Goal: Information Seeking & Learning: Check status

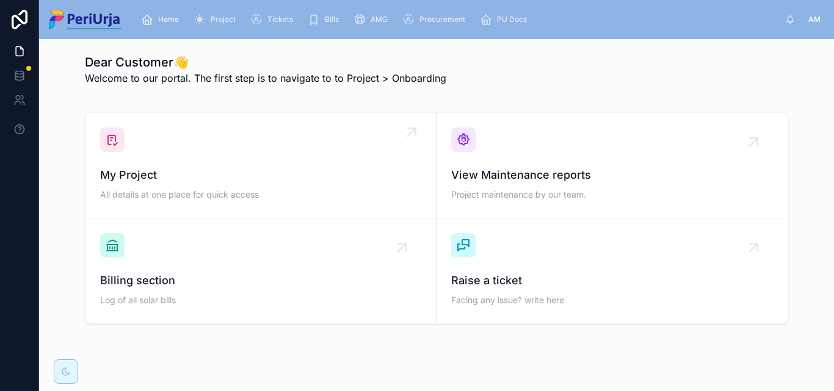
click at [253, 162] on div "My Project All details at one place for quick access" at bounding box center [260, 166] width 321 height 76
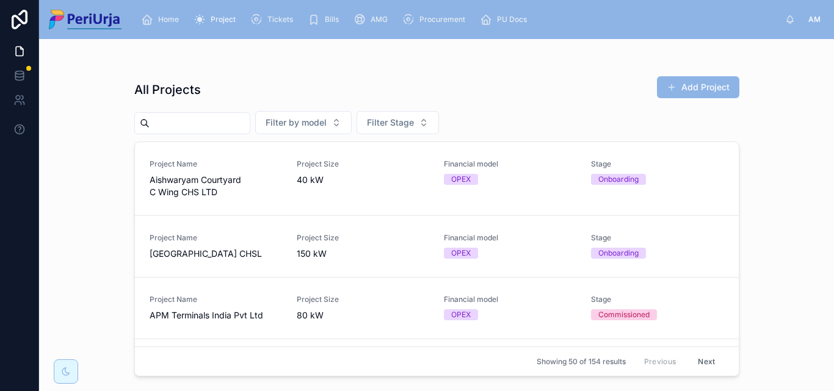
drag, startPoint x: 284, startPoint y: 70, endPoint x: 161, endPoint y: 118, distance: 131.7
click at [161, 118] on input "text" at bounding box center [200, 123] width 100 height 17
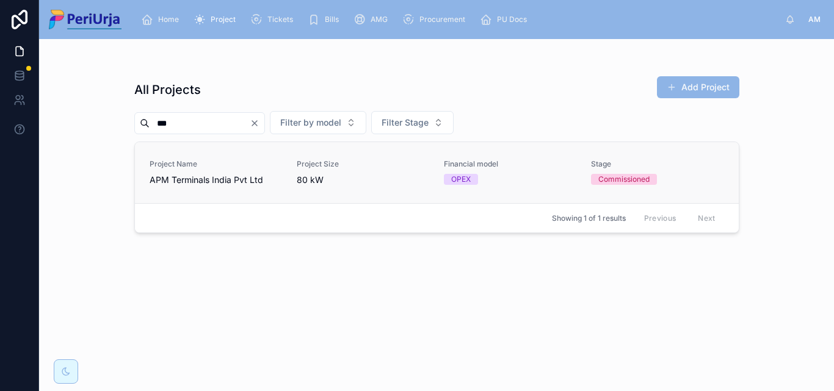
type input "***"
click at [194, 181] on span "APM Terminals India Pvt Ltd" at bounding box center [216, 180] width 133 height 12
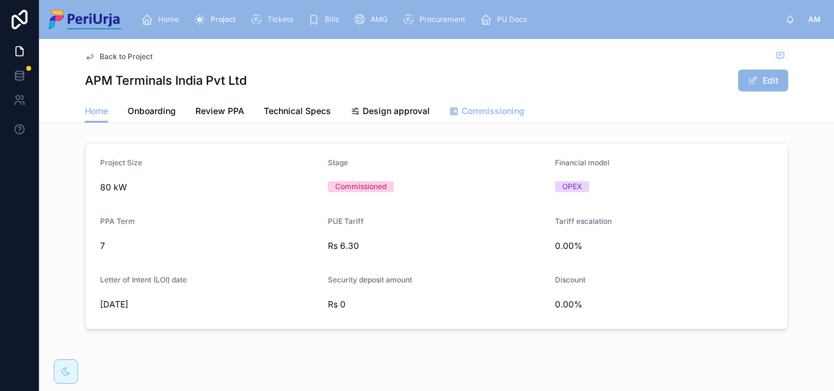
click at [487, 107] on span "Commissioning" at bounding box center [493, 111] width 63 height 12
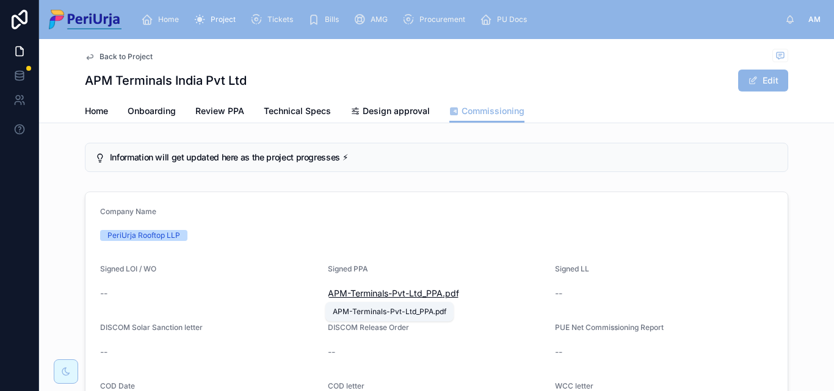
click at [374, 294] on span "APM-Terminals-Pvt-Ltd_PPA" at bounding box center [385, 294] width 115 height 12
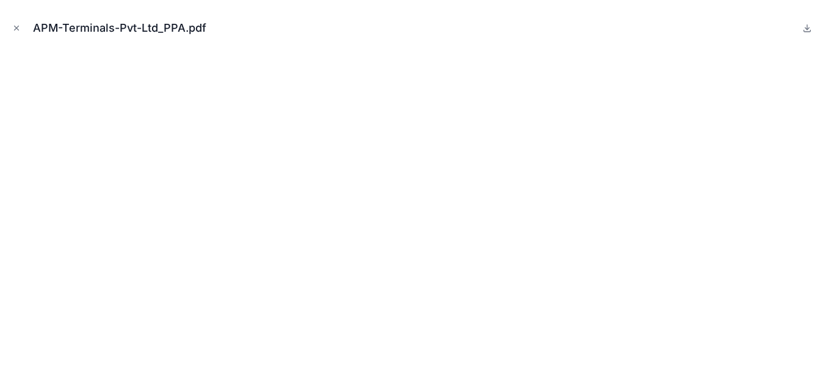
click at [16, 29] on icon "Close modal" at bounding box center [16, 28] width 9 height 9
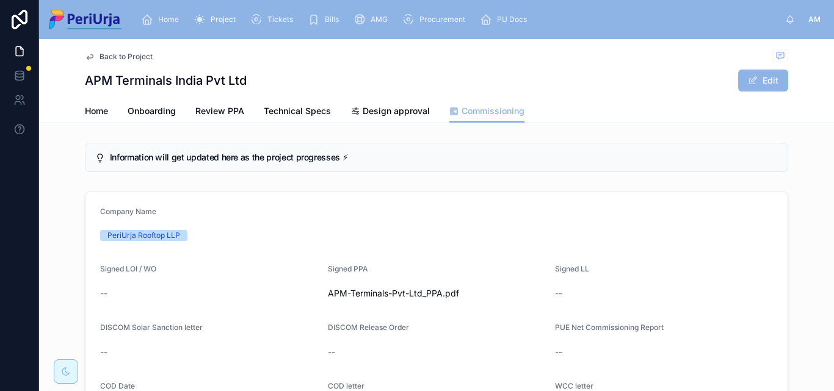
click at [164, 15] on span "Home" at bounding box center [168, 20] width 21 height 10
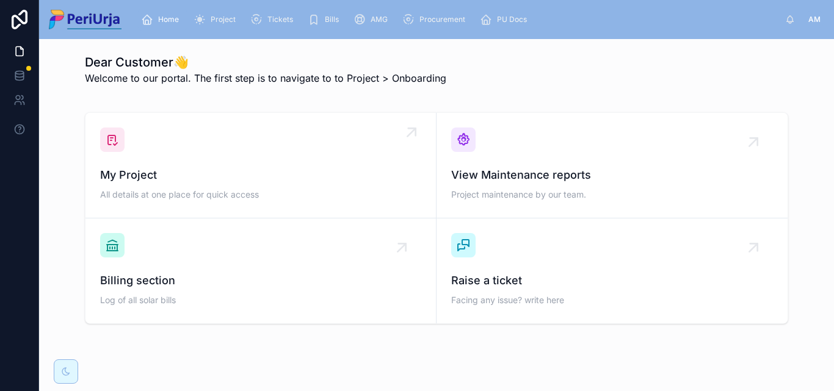
click at [191, 159] on div "My Project All details at one place for quick access" at bounding box center [260, 166] width 321 height 76
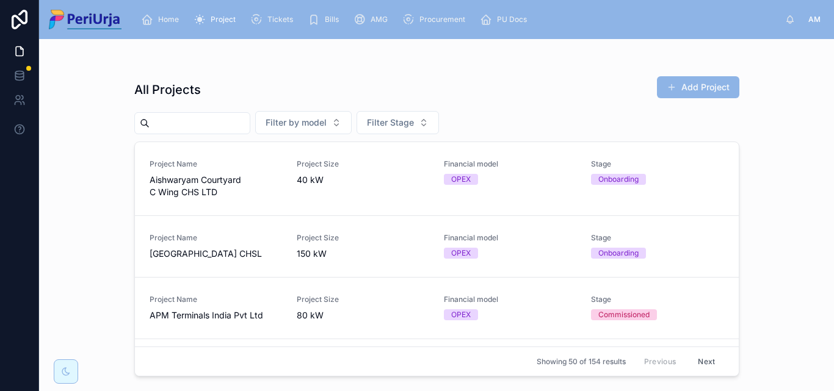
click at [225, 123] on input "text" at bounding box center [200, 123] width 100 height 17
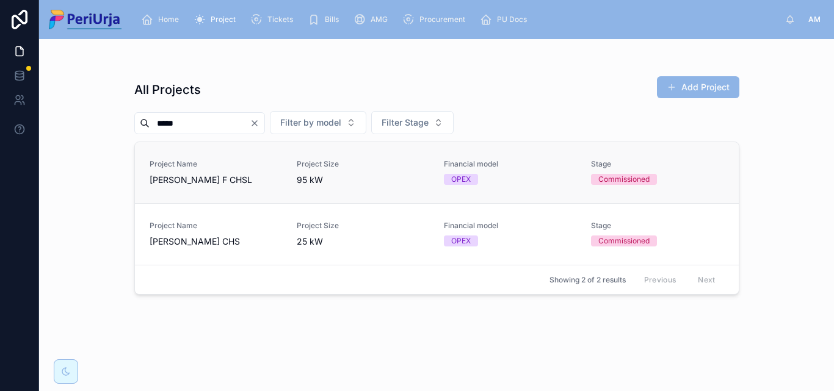
type input "*****"
click at [225, 181] on span "[PERSON_NAME] F CHSL" at bounding box center [216, 180] width 133 height 12
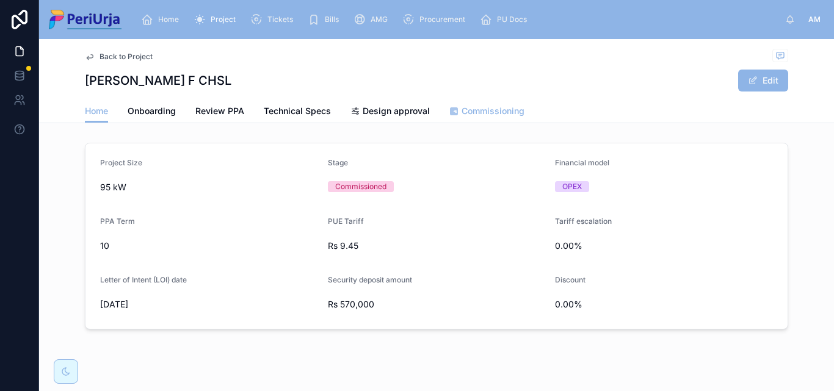
click at [493, 113] on span "Commissioning" at bounding box center [493, 111] width 63 height 12
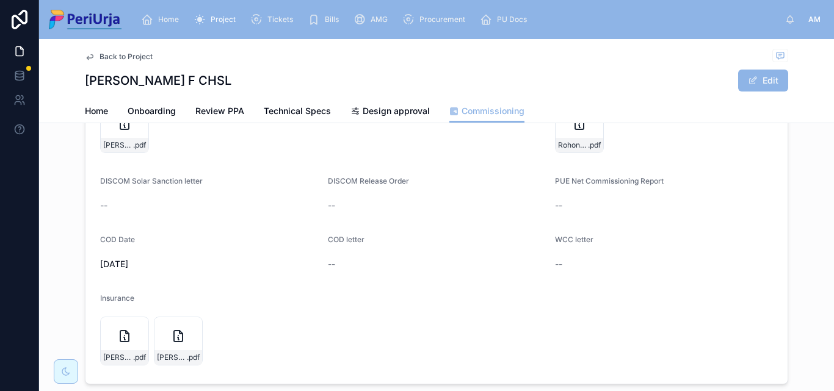
scroll to position [61, 0]
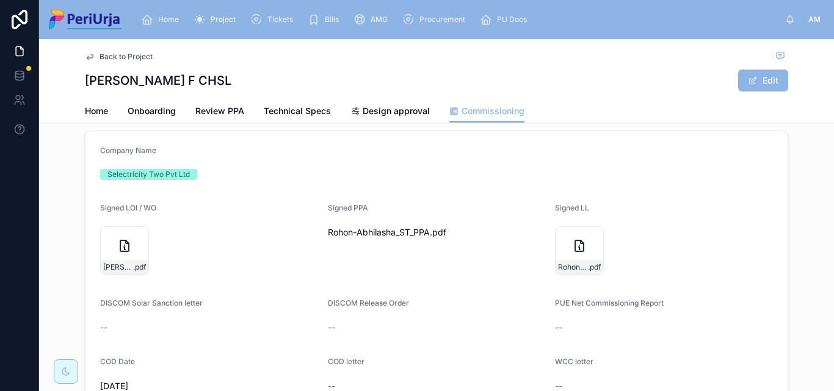
click at [179, 15] on span "Home" at bounding box center [168, 20] width 21 height 10
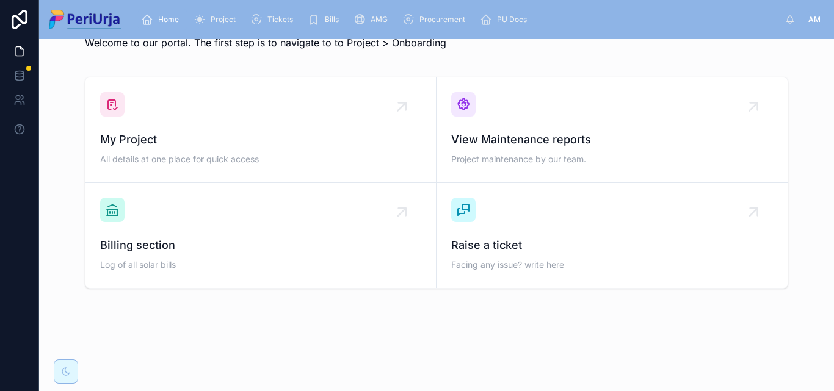
scroll to position [35, 0]
click at [164, 152] on div "My Project All details at one place for quick access" at bounding box center [260, 149] width 321 height 37
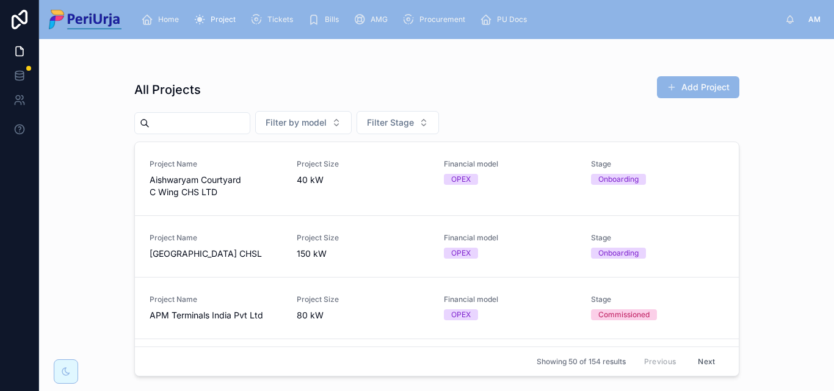
click at [210, 122] on input "text" at bounding box center [200, 123] width 100 height 17
click at [482, 75] on div "All Projects Add Project Filter by model Filter Stage Project Name Aishwaryam C…" at bounding box center [436, 222] width 605 height 308
click at [163, 133] on div at bounding box center [192, 123] width 116 height 22
click at [175, 124] on input "text" at bounding box center [200, 123] width 100 height 17
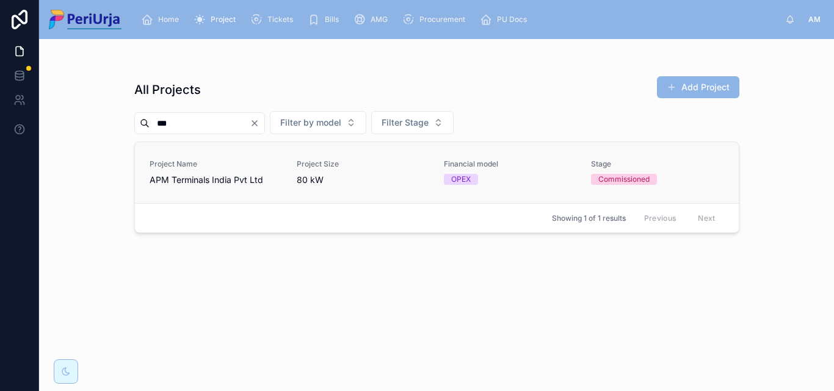
type input "***"
click at [181, 171] on div "Project Name APM Terminals India Pvt Ltd" at bounding box center [216, 172] width 133 height 27
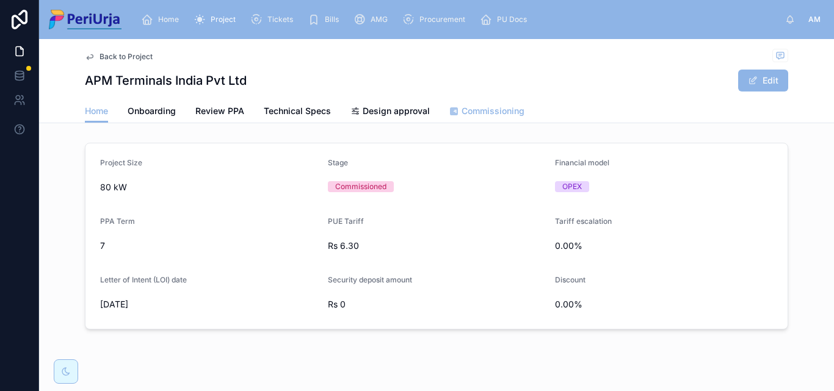
click at [494, 118] on link "Commissioning" at bounding box center [486, 112] width 75 height 24
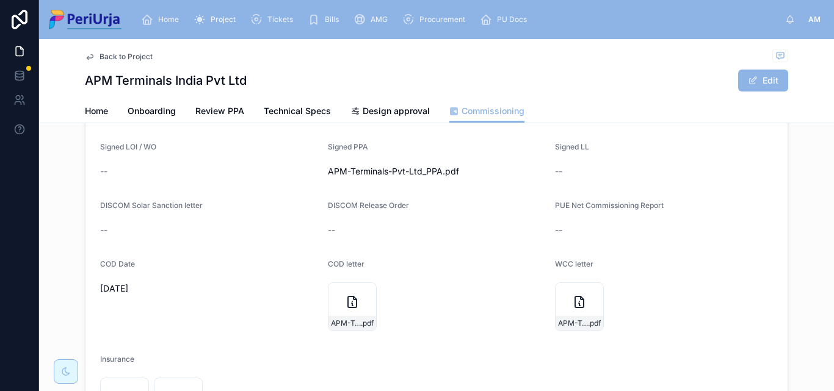
scroll to position [61, 0]
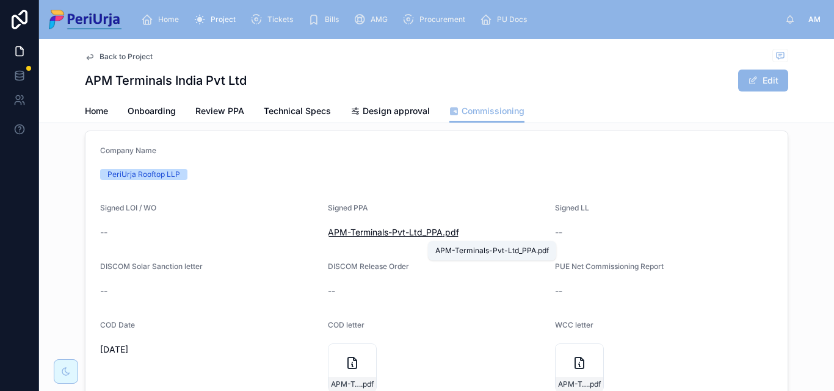
click at [400, 236] on span "APM-Terminals-Pvt-Ltd_PPA" at bounding box center [385, 233] width 115 height 12
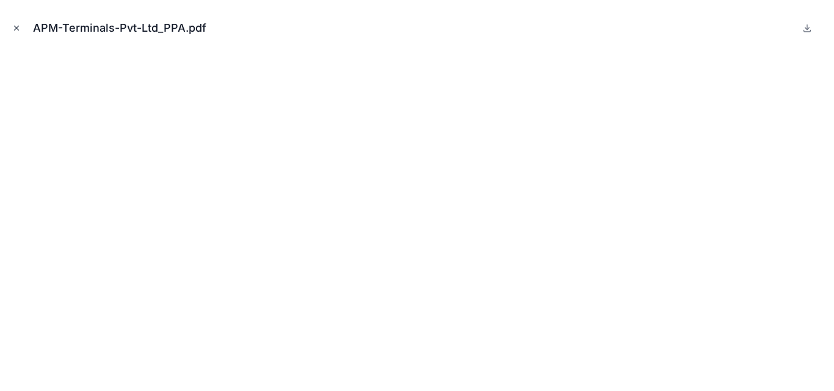
click at [19, 27] on icon "Close modal" at bounding box center [16, 28] width 9 height 9
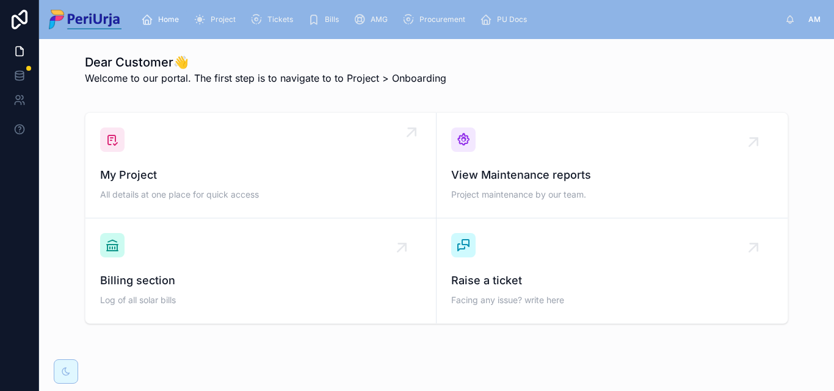
click at [226, 172] on span "My Project" at bounding box center [260, 175] width 321 height 17
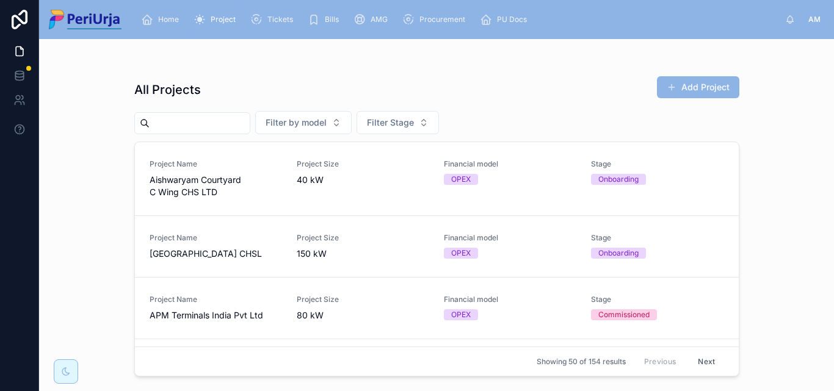
click at [186, 129] on input "text" at bounding box center [200, 123] width 100 height 17
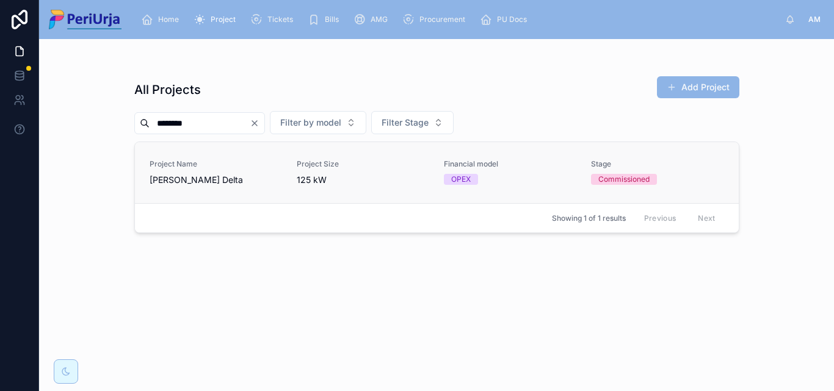
type input "********"
click at [173, 185] on span "Mayuresh Delta" at bounding box center [216, 180] width 133 height 12
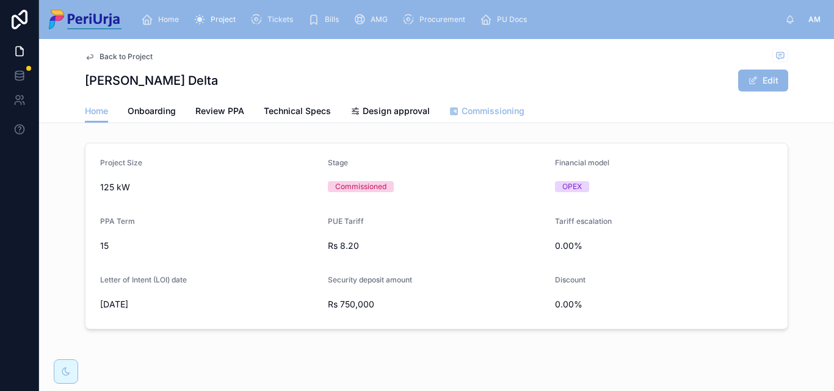
click at [499, 111] on span "Commissioning" at bounding box center [493, 111] width 63 height 12
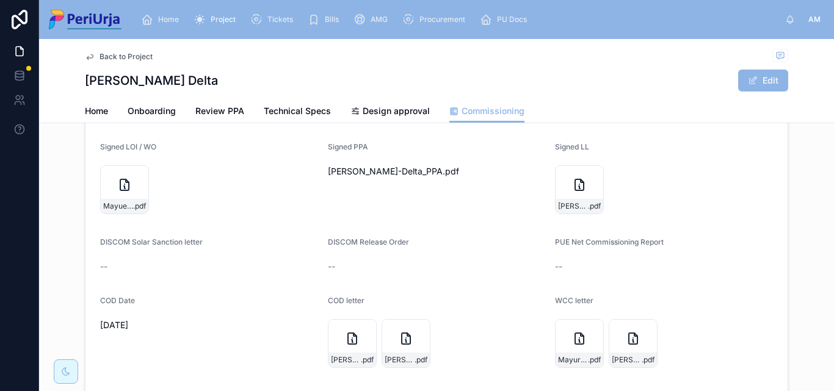
scroll to position [244, 0]
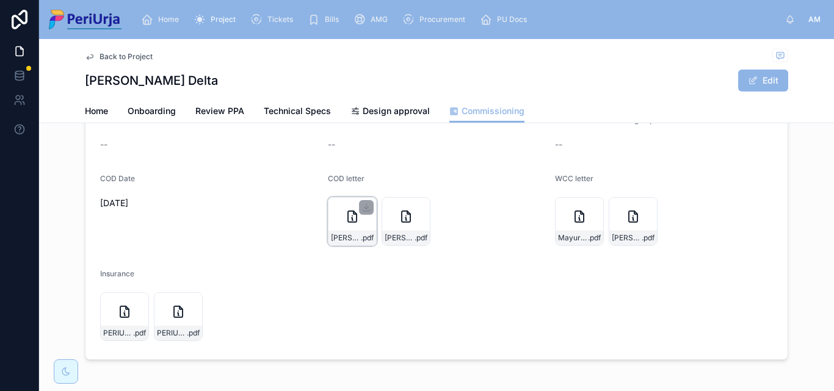
click at [345, 224] on icon at bounding box center [352, 216] width 15 height 15
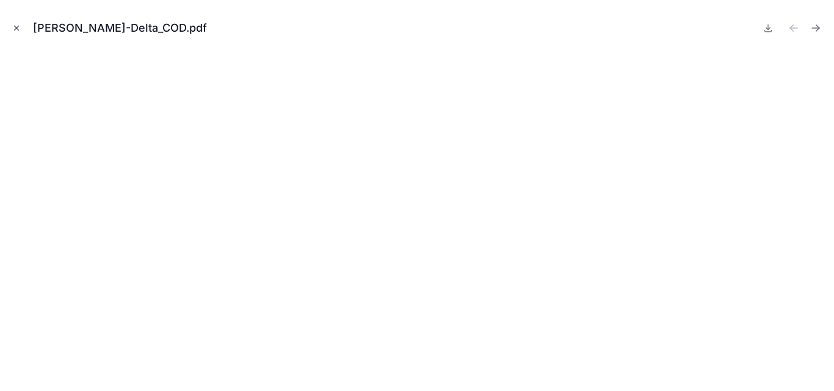
click at [19, 27] on icon "Close modal" at bounding box center [16, 28] width 9 height 9
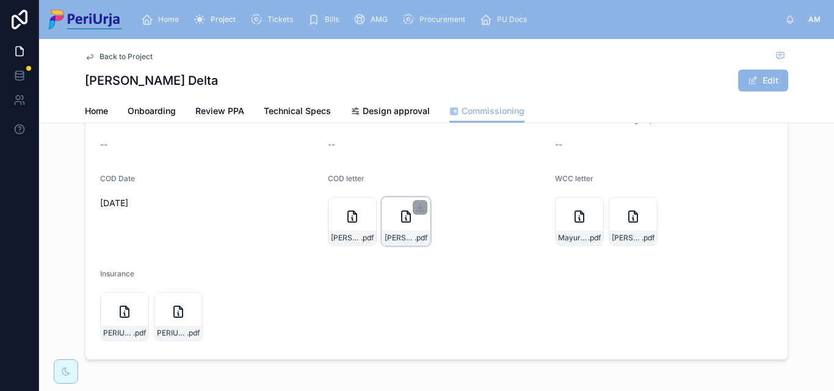
click at [402, 212] on icon at bounding box center [406, 216] width 9 height 11
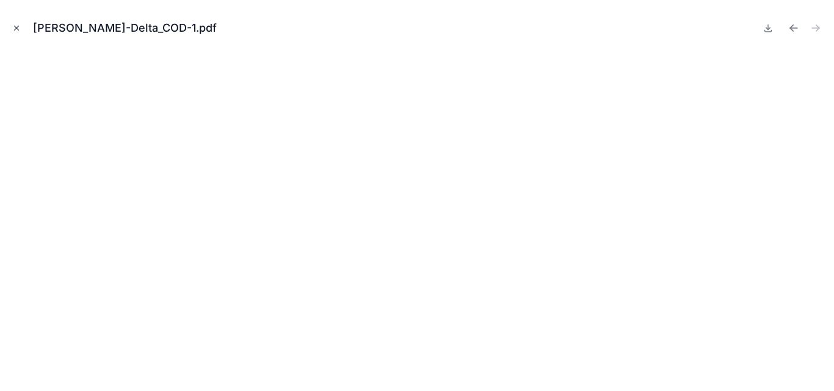
click at [15, 31] on icon "Close modal" at bounding box center [16, 28] width 9 height 9
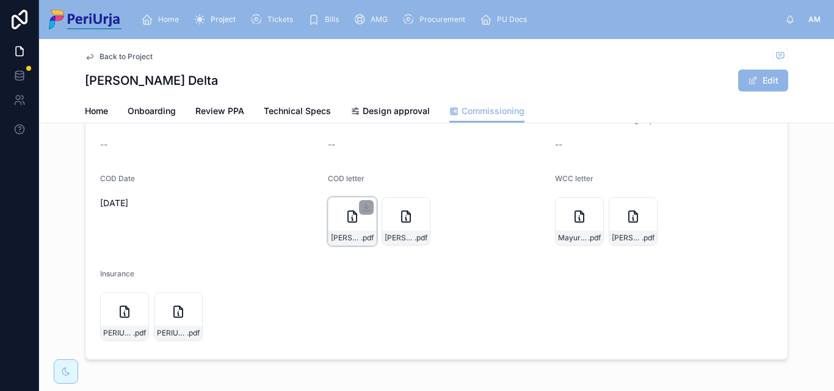
click at [345, 218] on icon at bounding box center [352, 216] width 15 height 15
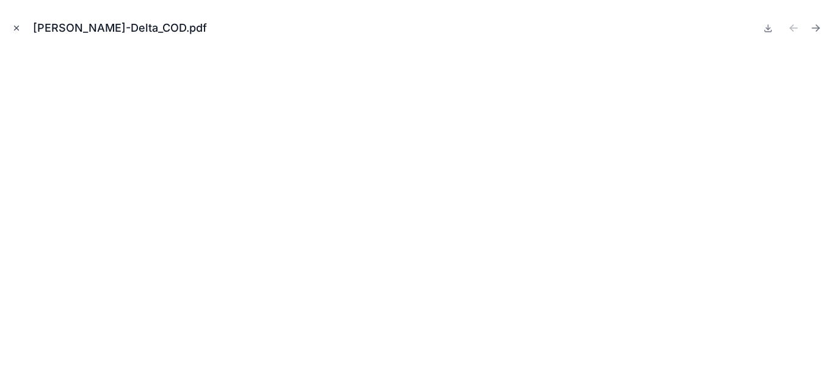
click at [16, 24] on icon "Close modal" at bounding box center [16, 28] width 9 height 9
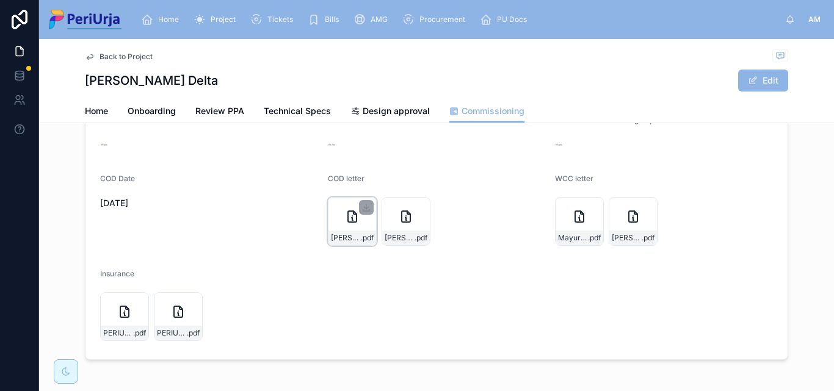
click at [360, 230] on div "Mayuresh-Delta_COD .pdf" at bounding box center [352, 221] width 49 height 49
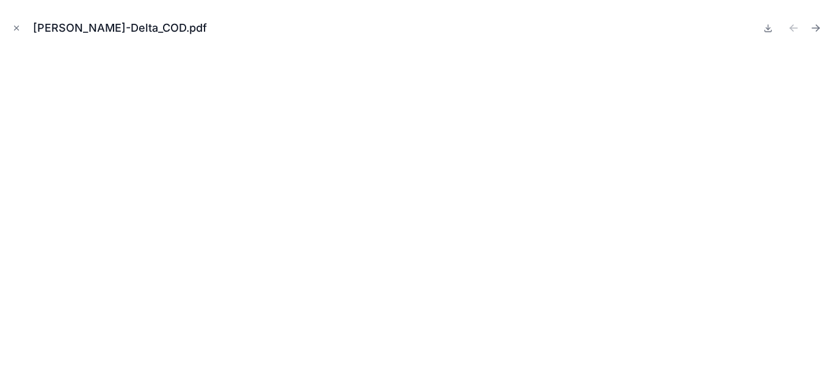
click at [18, 21] on div "Mayuresh-Delta_COD.pdf" at bounding box center [417, 28] width 815 height 37
click at [18, 27] on icon "Close modal" at bounding box center [17, 28] width 4 height 4
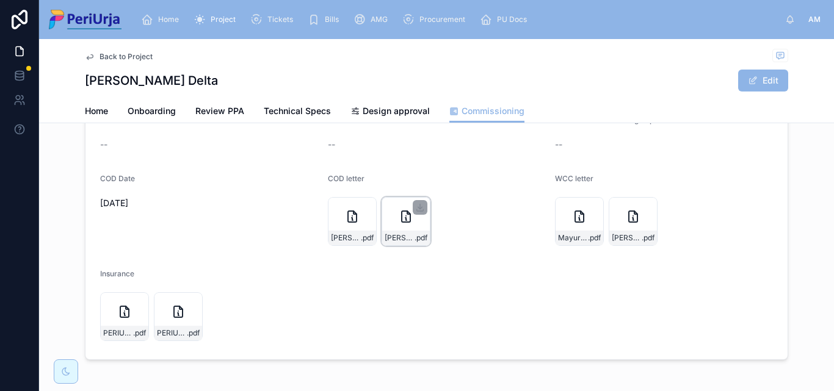
click at [407, 230] on div "Mayuresh-Delta_COD-1 .pdf" at bounding box center [406, 221] width 49 height 49
click at [350, 222] on icon at bounding box center [352, 216] width 9 height 11
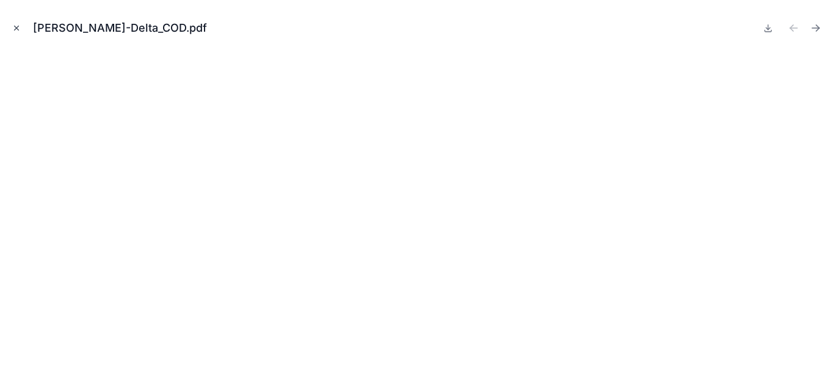
click at [14, 26] on icon "Close modal" at bounding box center [16, 28] width 9 height 9
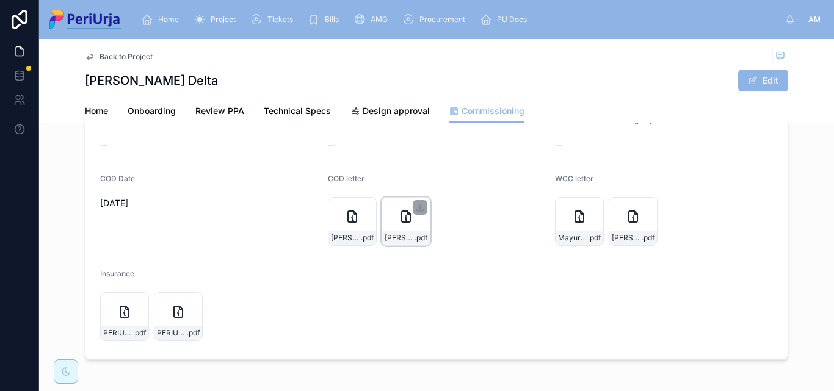
click at [399, 213] on icon at bounding box center [406, 216] width 15 height 15
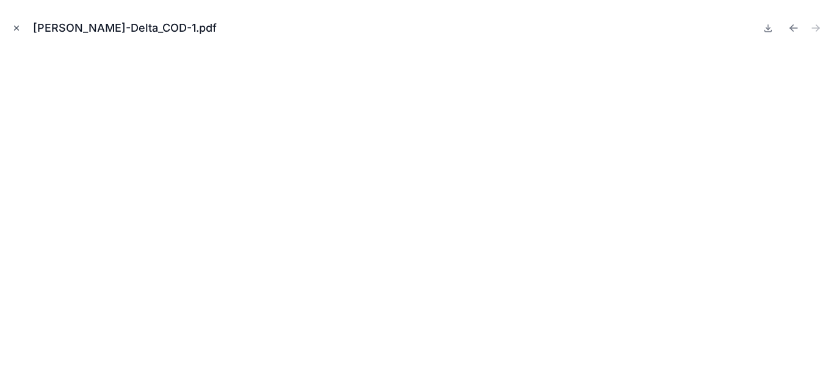
click at [20, 25] on icon "Close modal" at bounding box center [16, 28] width 9 height 9
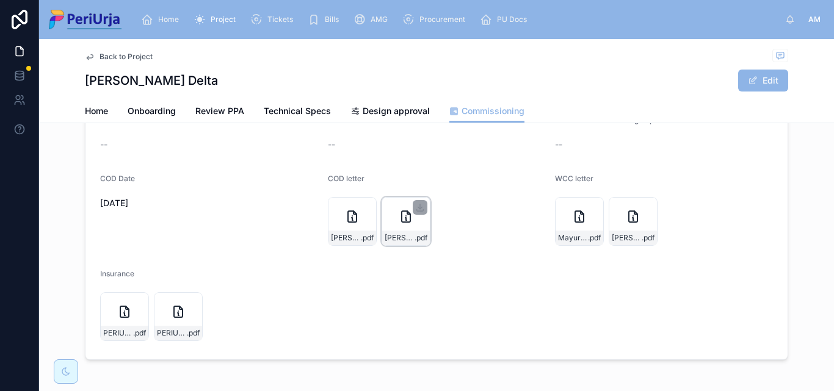
click at [401, 224] on div "Mayuresh-Delta_COD-1 .pdf" at bounding box center [406, 221] width 49 height 49
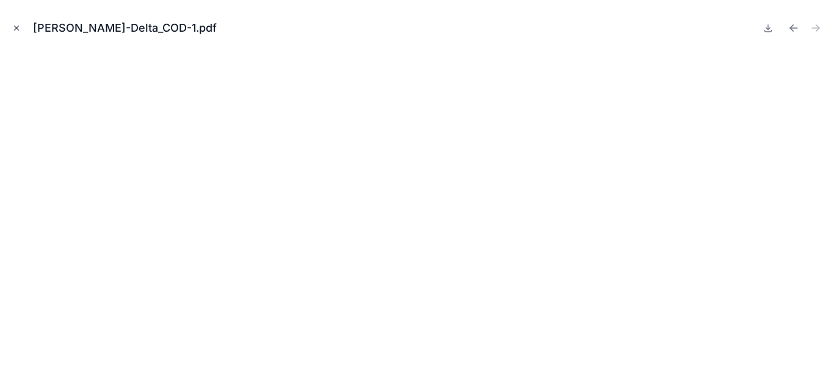
click at [12, 24] on icon "Close modal" at bounding box center [16, 28] width 9 height 9
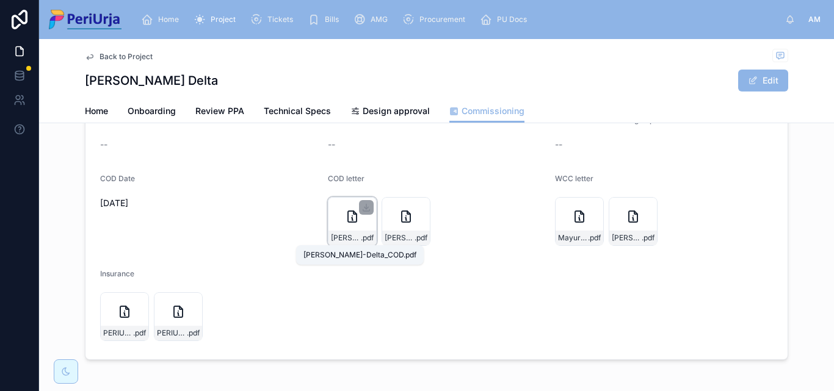
click at [353, 225] on div "Mayuresh-Delta_COD .pdf" at bounding box center [352, 221] width 49 height 49
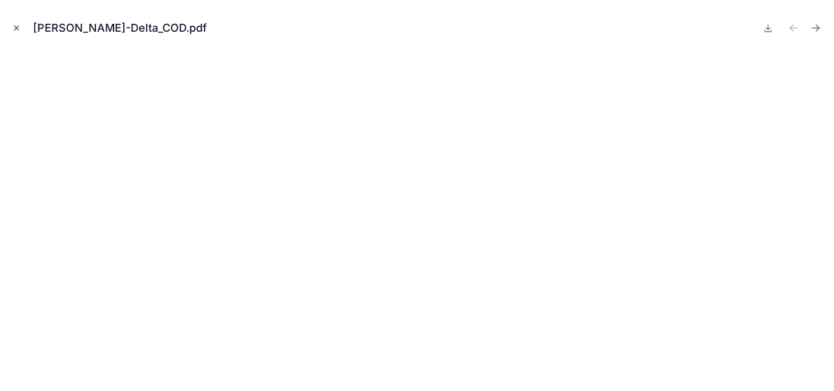
click at [16, 28] on icon "Close modal" at bounding box center [17, 28] width 4 height 4
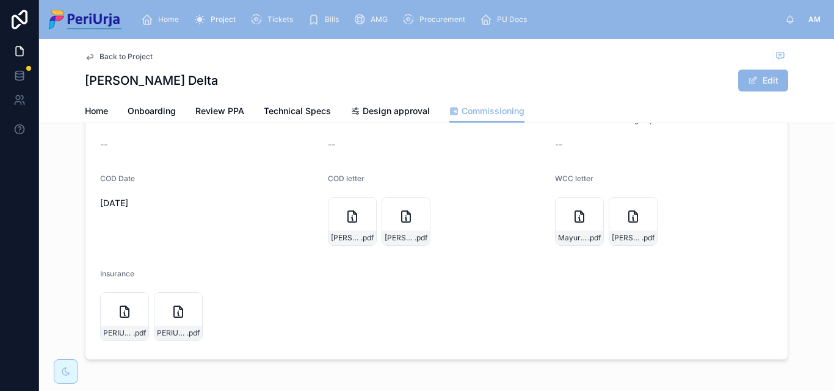
click at [167, 19] on span "Home" at bounding box center [168, 20] width 21 height 10
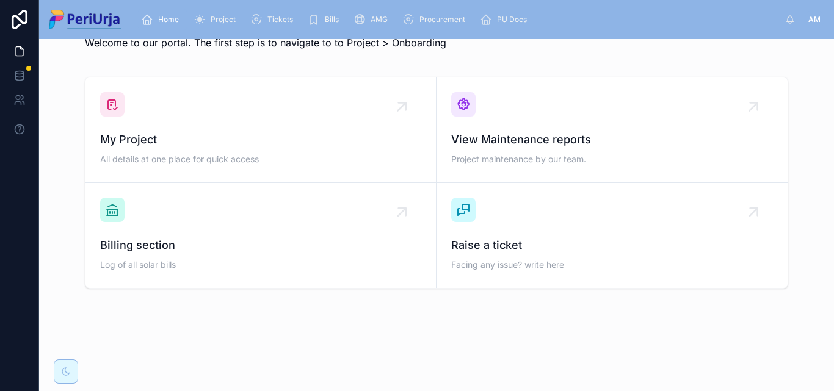
scroll to position [35, 0]
click at [165, 136] on span "My Project" at bounding box center [260, 139] width 321 height 17
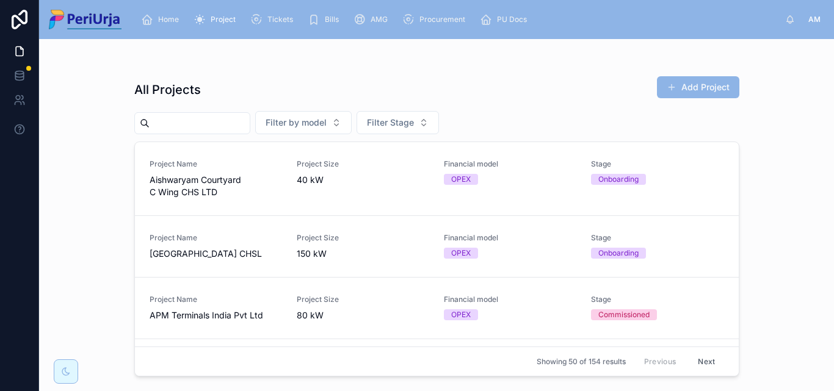
click at [195, 129] on input "text" at bounding box center [200, 123] width 100 height 17
drag, startPoint x: 207, startPoint y: 129, endPoint x: 215, endPoint y: 128, distance: 8.0
click at [207, 129] on input "text" at bounding box center [200, 123] width 100 height 17
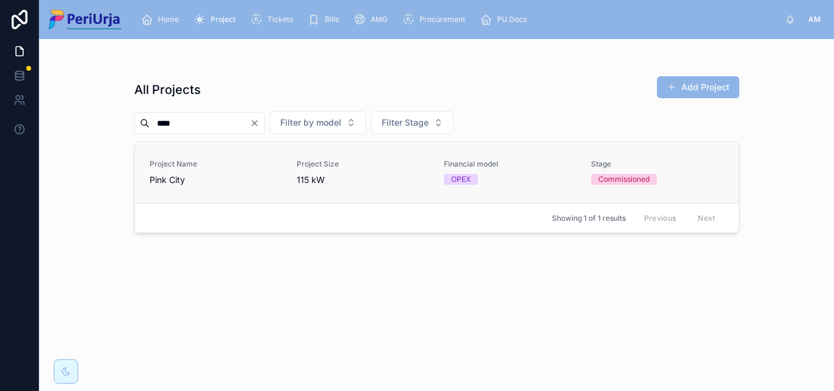
type input "****"
click at [167, 184] on span "Pink City" at bounding box center [216, 180] width 133 height 12
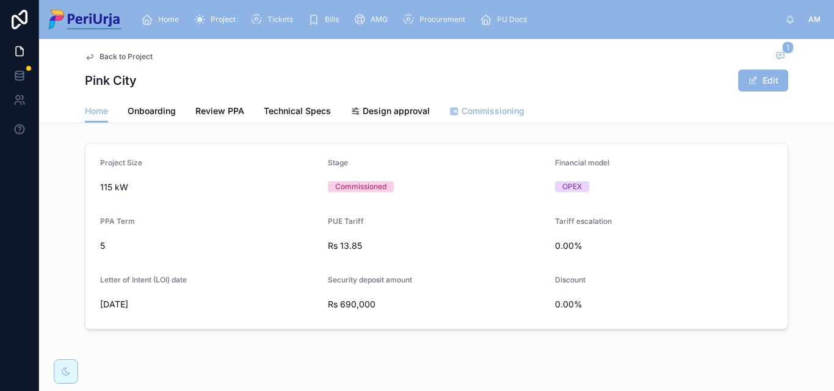
click at [490, 109] on span "Commissioning" at bounding box center [493, 111] width 63 height 12
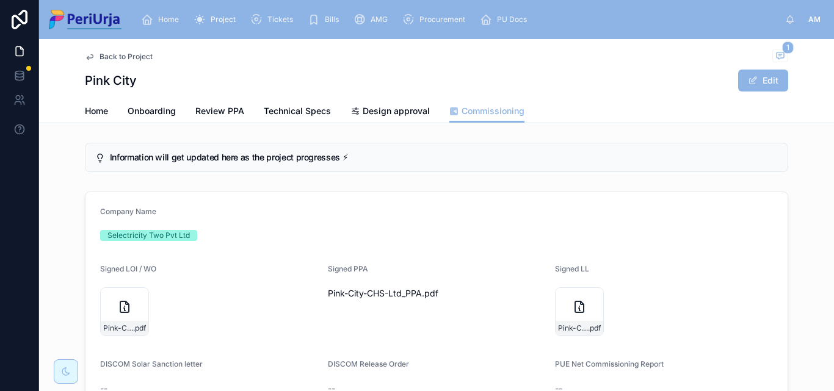
click at [169, 34] on div "Home Project Tickets Bills AMG Procurement PU Docs AM Anita More" at bounding box center [436, 19] width 795 height 39
click at [171, 17] on span "Home" at bounding box center [168, 20] width 21 height 10
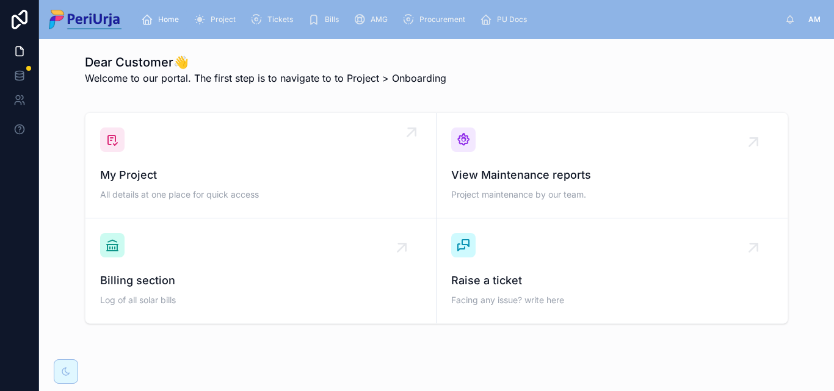
click at [190, 137] on div "My Project All details at one place for quick access" at bounding box center [260, 166] width 321 height 76
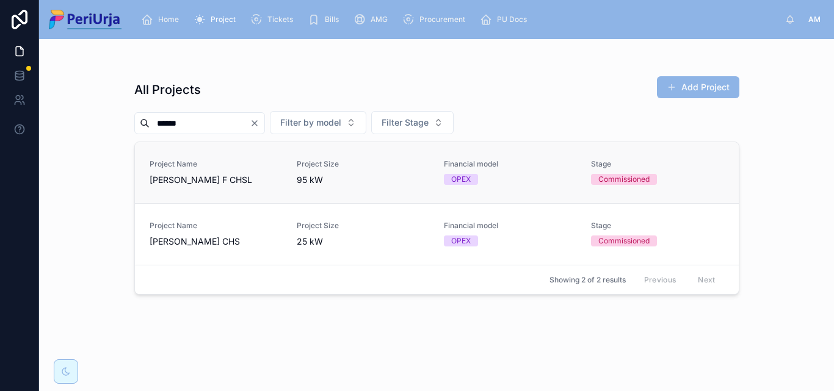
type input "*****"
click at [212, 172] on div "Project Name Rohan Abhilasha F CHSL" at bounding box center [216, 172] width 133 height 27
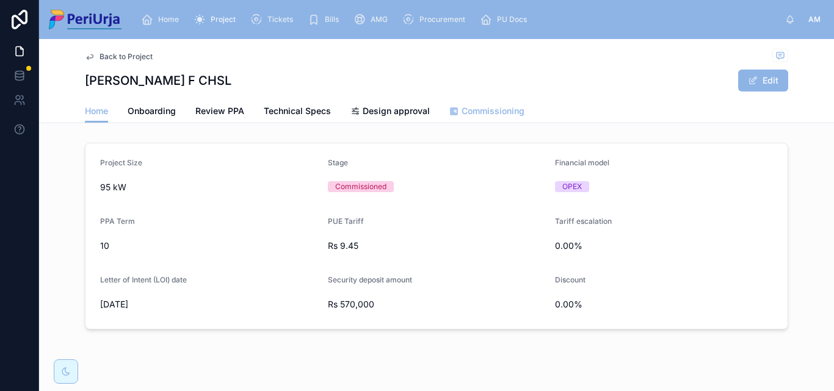
click at [475, 114] on span "Commissioning" at bounding box center [493, 111] width 63 height 12
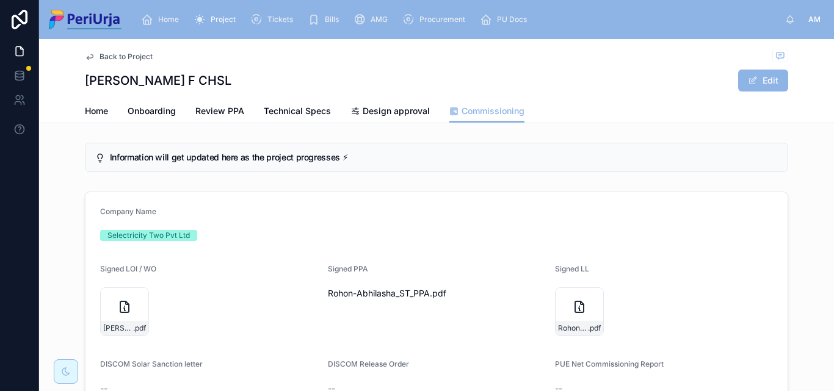
click at [176, 21] on span "Home" at bounding box center [168, 20] width 21 height 10
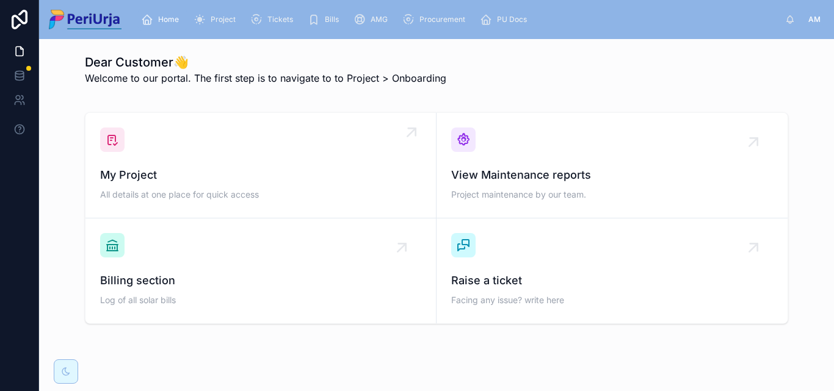
click at [151, 183] on span "My Project" at bounding box center [260, 175] width 321 height 17
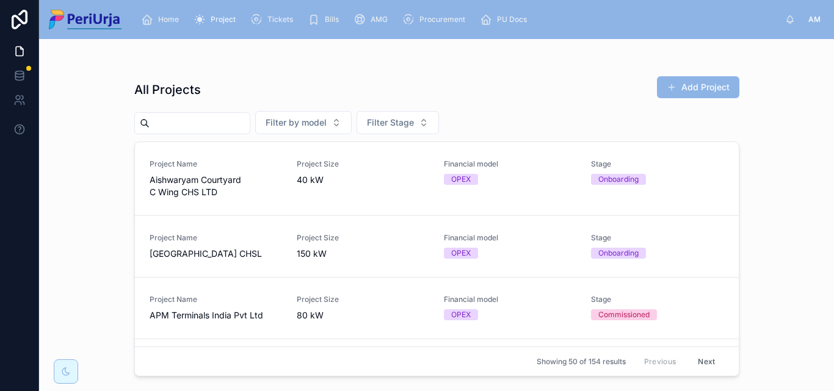
click at [172, 123] on input "text" at bounding box center [200, 123] width 100 height 17
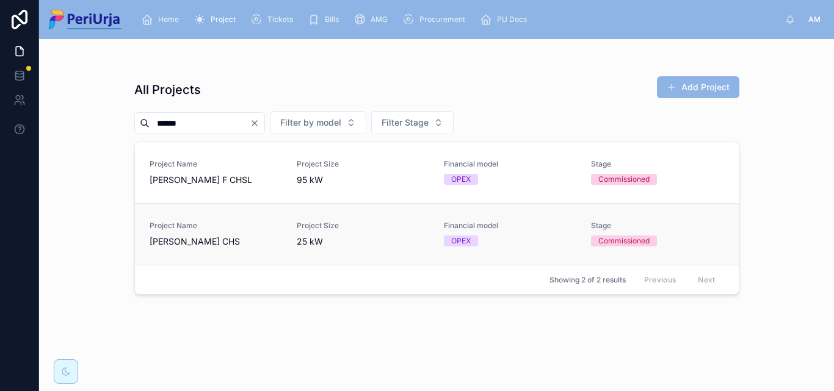
type input "*****"
click at [216, 239] on span "[PERSON_NAME] CHS" at bounding box center [216, 242] width 133 height 12
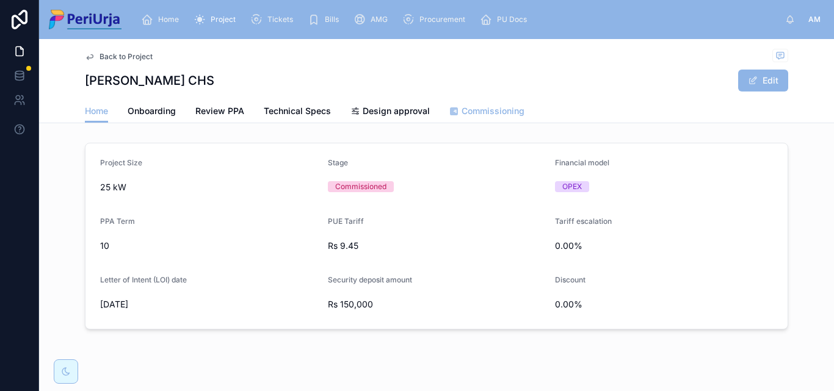
click at [471, 115] on span "Commissioning" at bounding box center [493, 111] width 63 height 12
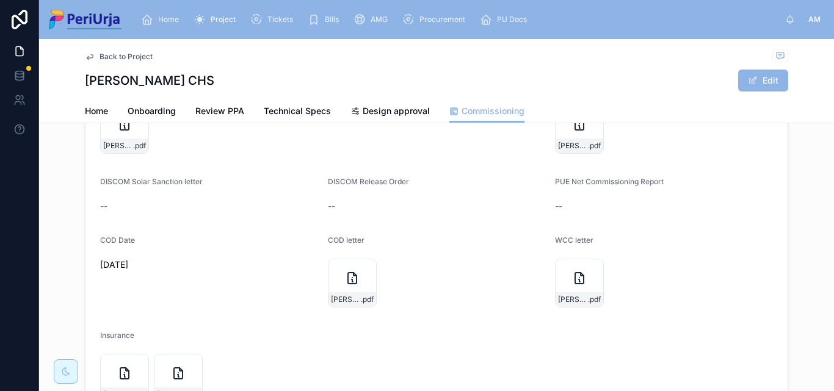
scroll to position [183, 0]
click at [344, 268] on div "Rohan-Abhilasha-C-CHS-_COD .pdf" at bounding box center [352, 282] width 49 height 49
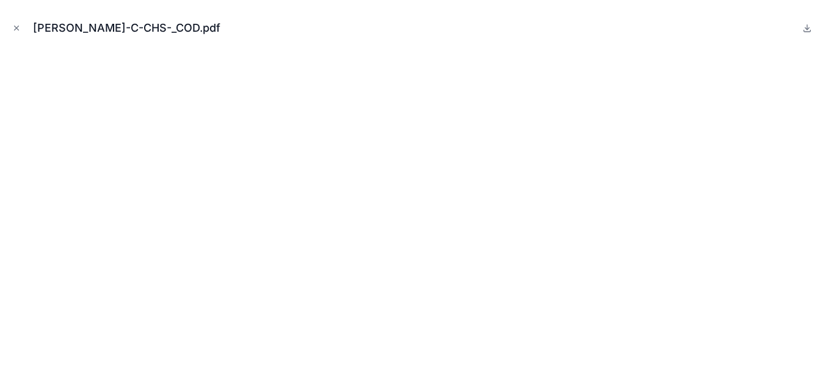
scroll to position [232, 0]
click at [16, 31] on icon "Close modal" at bounding box center [16, 28] width 9 height 9
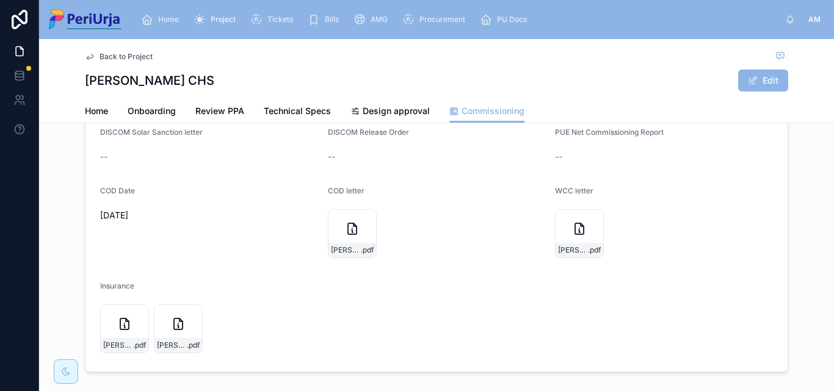
click at [165, 18] on span "Home" at bounding box center [168, 20] width 21 height 10
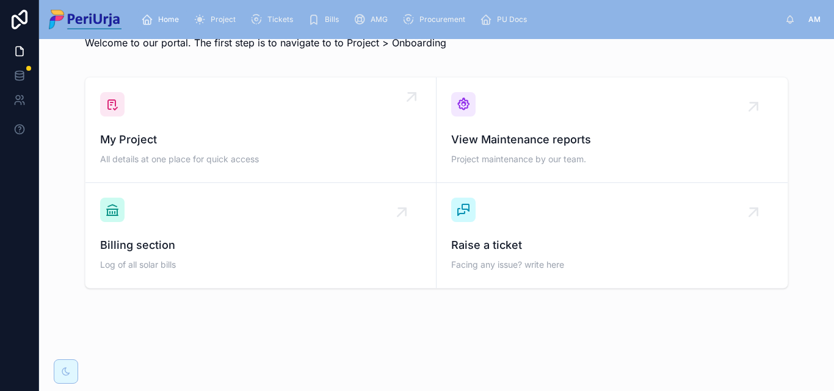
scroll to position [35, 0]
click at [194, 145] on span "My Project" at bounding box center [260, 139] width 321 height 17
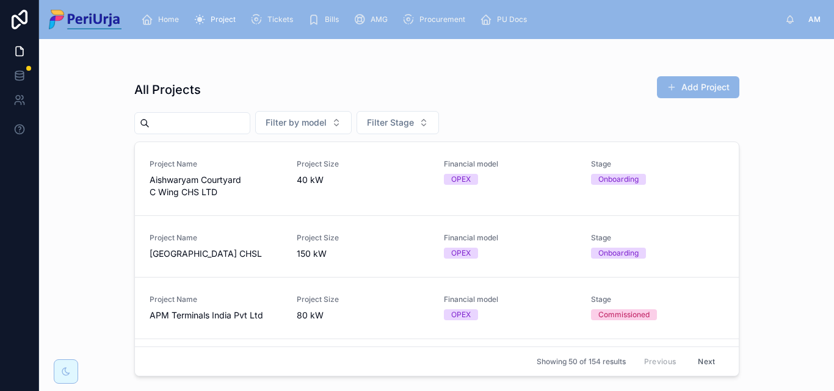
drag, startPoint x: 354, startPoint y: 134, endPoint x: 206, endPoint y: 125, distance: 148.1
click at [191, 126] on input "text" at bounding box center [200, 123] width 100 height 17
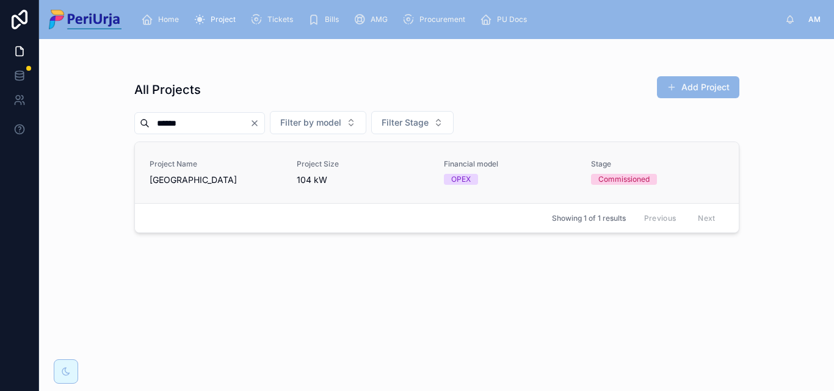
type input "******"
click at [189, 169] on div "Project Name Tinsel County" at bounding box center [216, 172] width 133 height 27
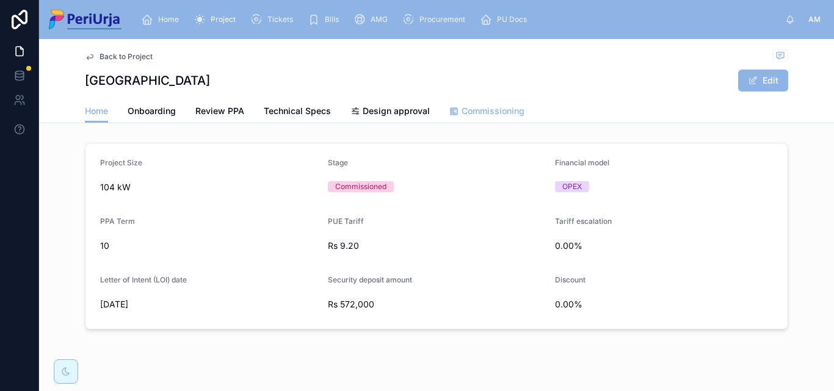
click at [468, 114] on span "Commissioning" at bounding box center [493, 111] width 63 height 12
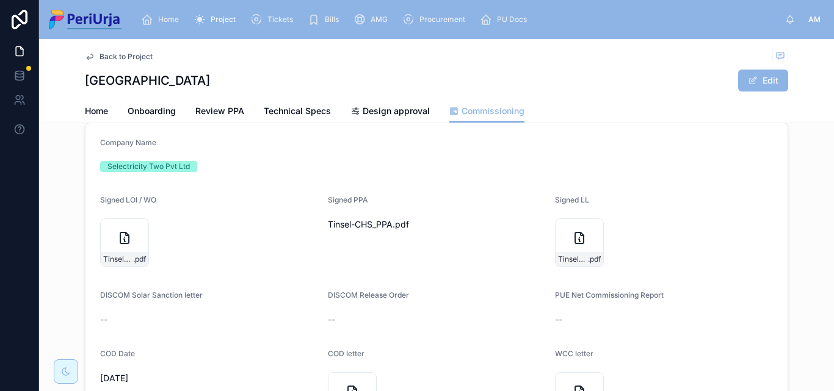
scroll to position [183, 0]
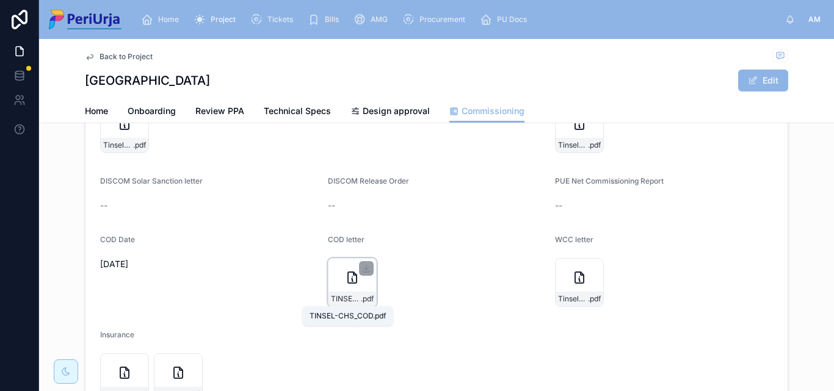
click at [347, 295] on span "TINSEL-CHS_COD" at bounding box center [346, 299] width 30 height 10
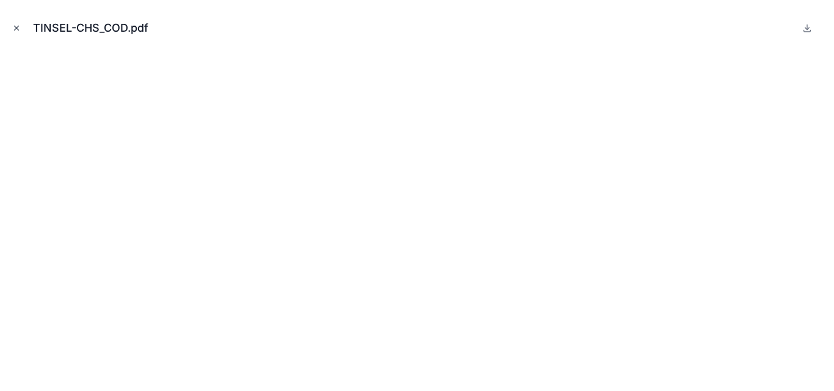
click at [21, 26] on button "Close modal" at bounding box center [16, 27] width 13 height 13
